Goal: Information Seeking & Learning: Learn about a topic

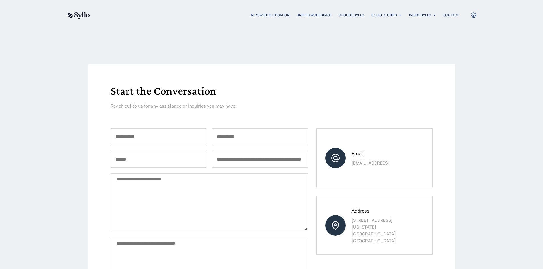
click at [81, 16] on img at bounding box center [77, 15] width 23 height 7
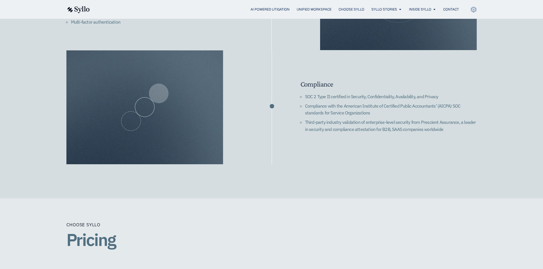
scroll to position [917, 0]
